Goal: Information Seeking & Learning: Learn about a topic

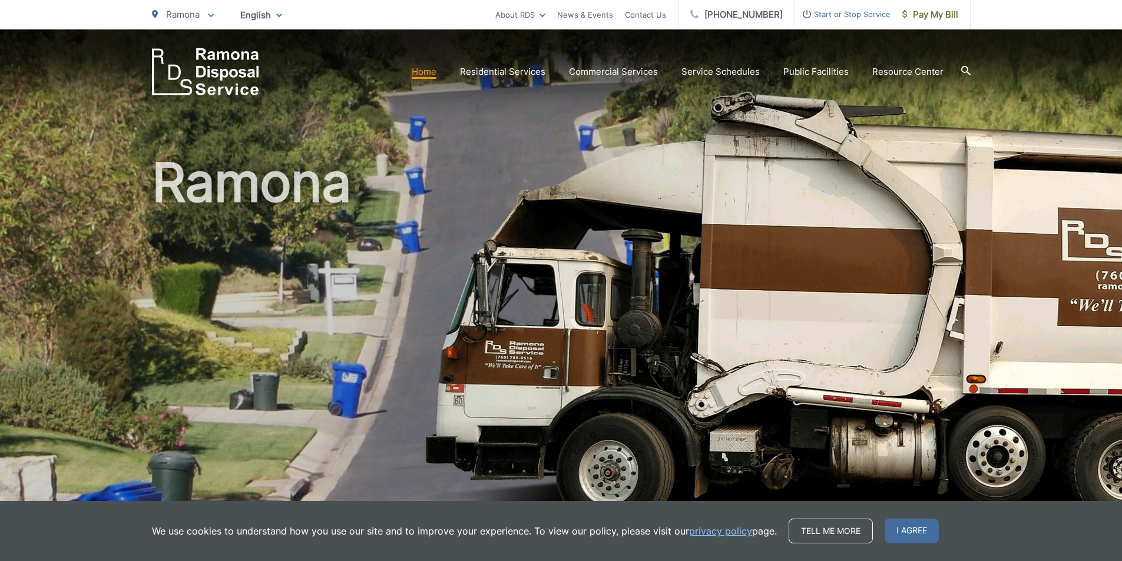
click at [966, 72] on icon at bounding box center [964, 70] width 9 height 9
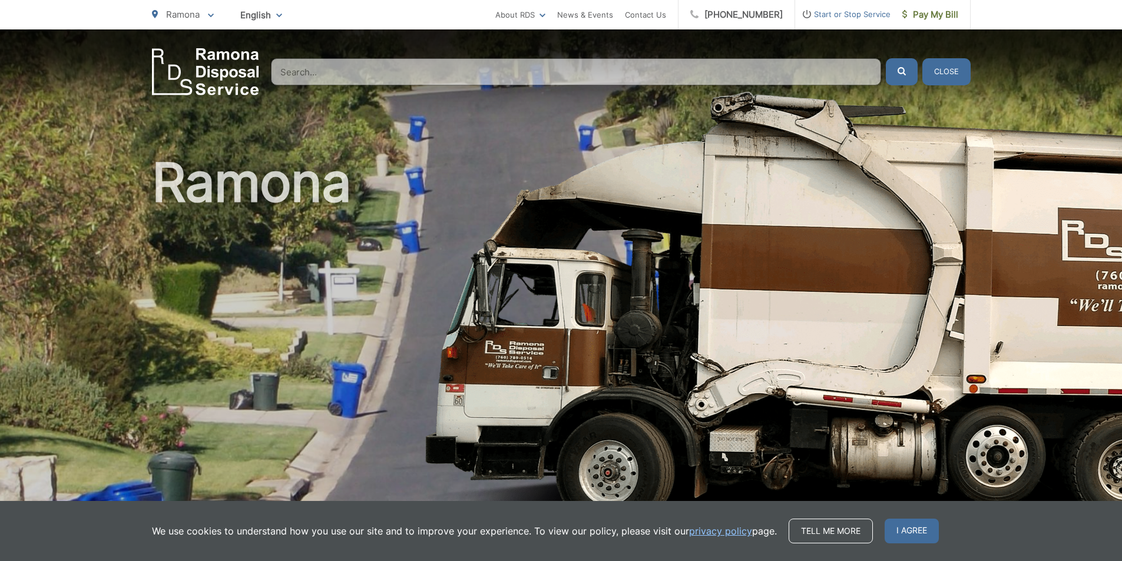
click at [827, 81] on input "Search" at bounding box center [576, 71] width 610 height 27
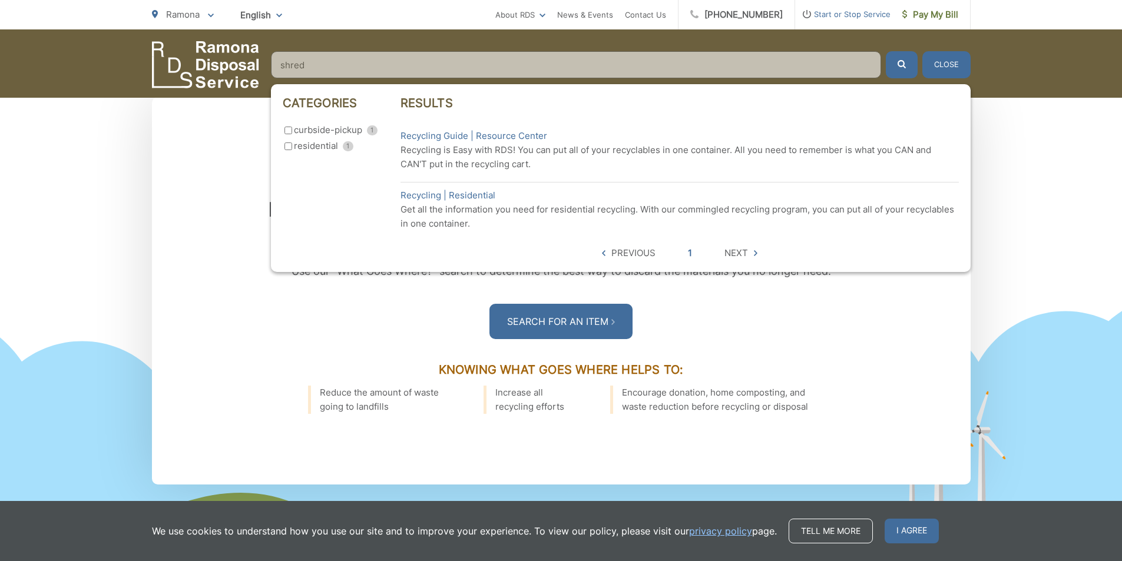
scroll to position [1590, 0]
type input "shred"
click at [955, 68] on button "Close" at bounding box center [946, 64] width 48 height 27
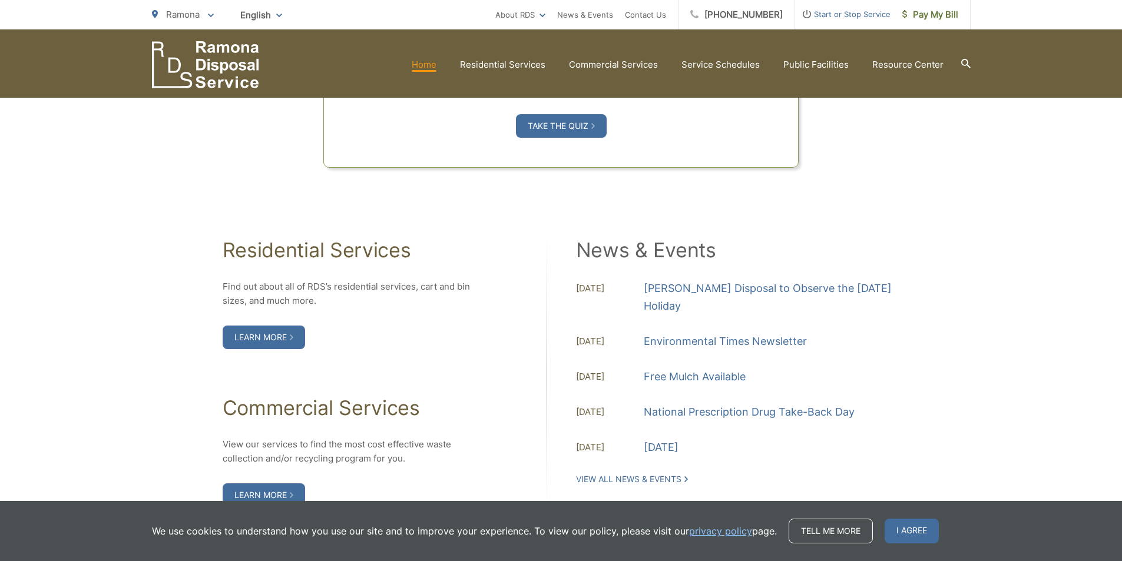
scroll to position [1138, 0]
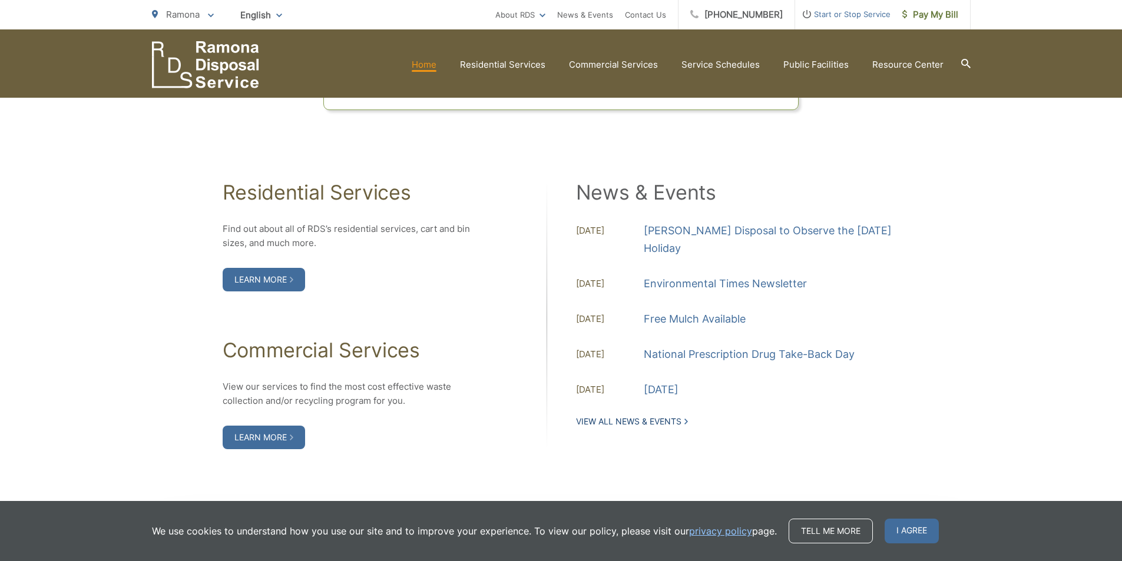
click at [684, 423] on link "View All News & Events" at bounding box center [632, 421] width 112 height 11
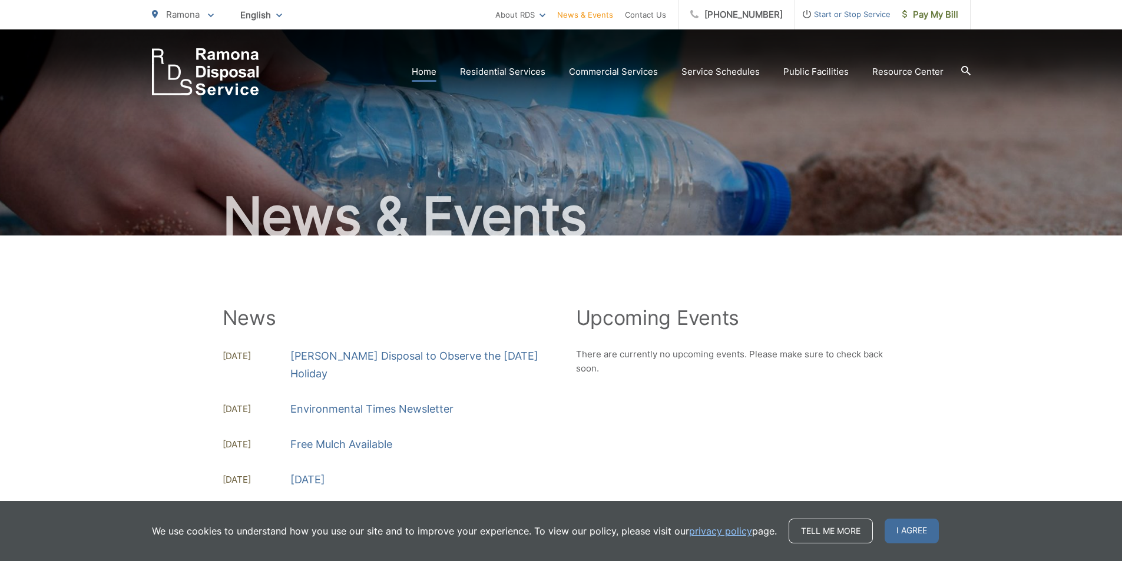
click at [436, 71] on link "Home" at bounding box center [424, 72] width 25 height 14
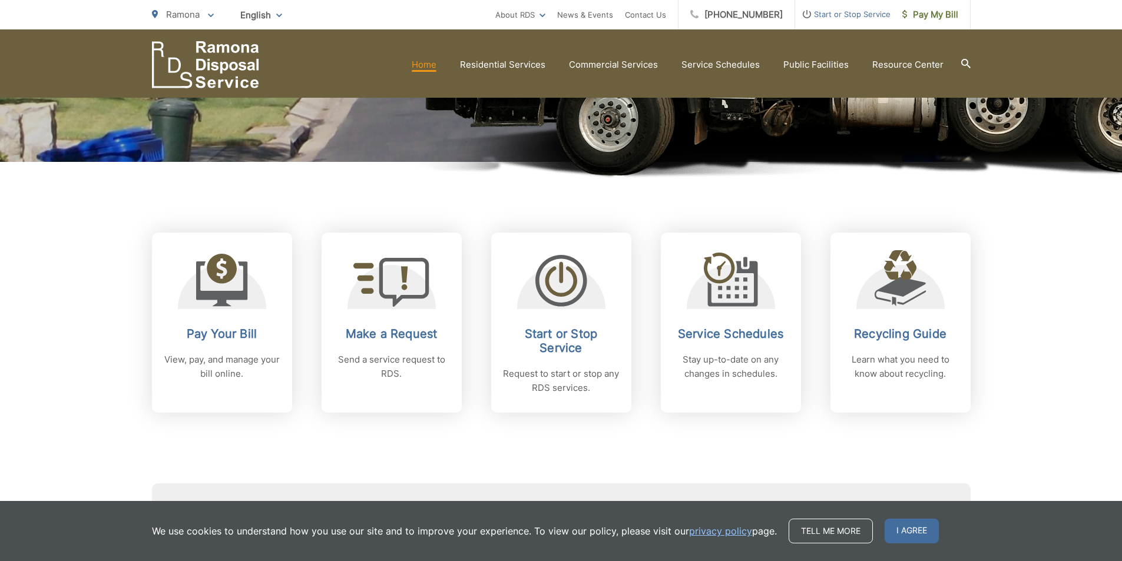
scroll to position [412, 0]
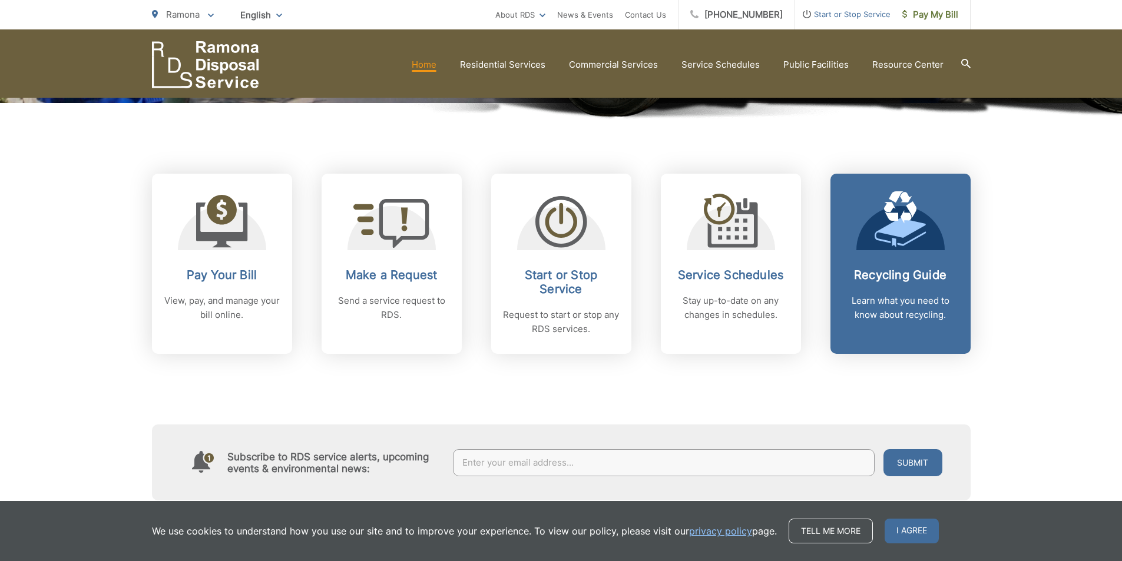
click at [899, 305] on p "Learn what you need to know about recycling." at bounding box center [900, 308] width 117 height 28
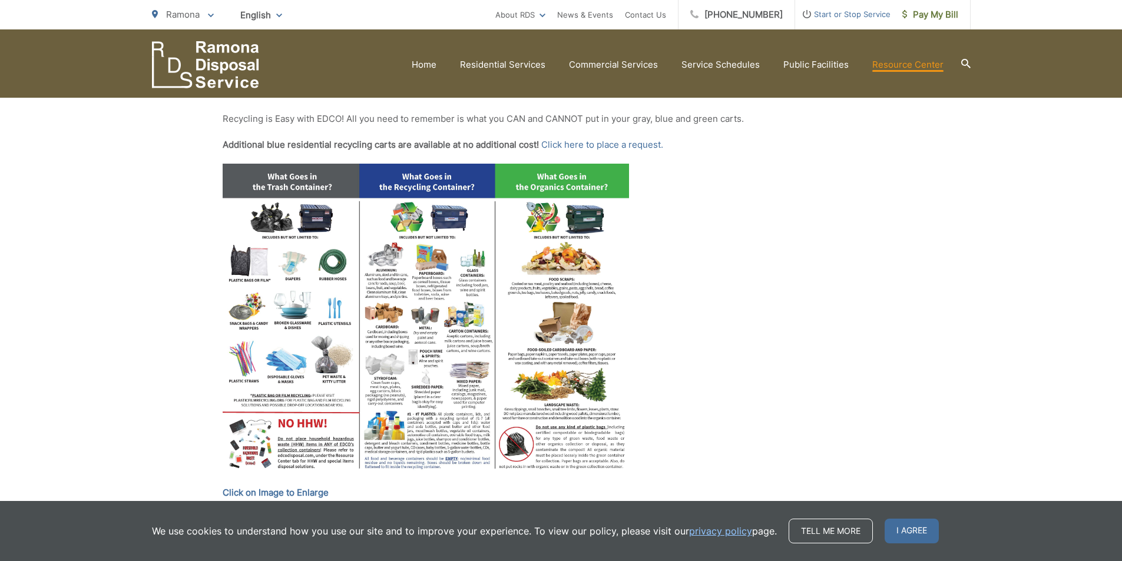
scroll to position [471, 0]
